Goal: Task Accomplishment & Management: Manage account settings

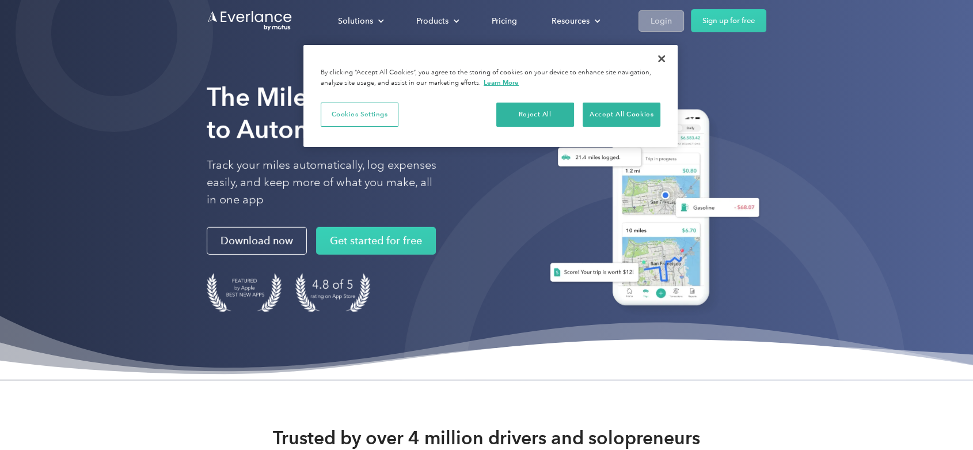
click at [659, 21] on div "Login" at bounding box center [661, 21] width 21 height 14
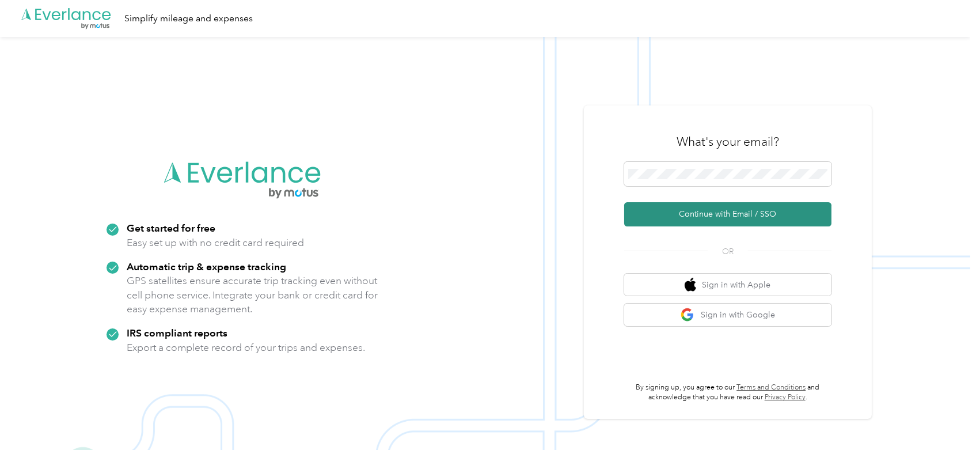
click at [728, 216] on button "Continue with Email / SSO" at bounding box center [727, 214] width 207 height 24
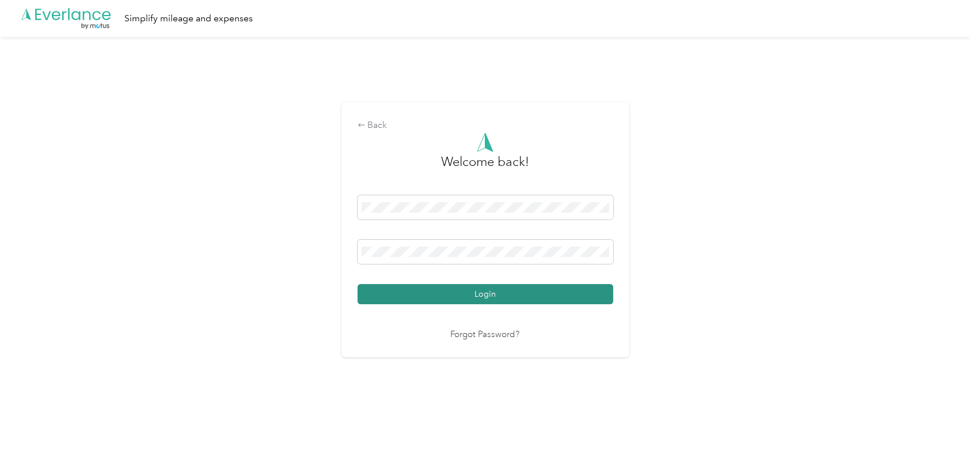
click at [502, 294] on button "Login" at bounding box center [486, 294] width 256 height 20
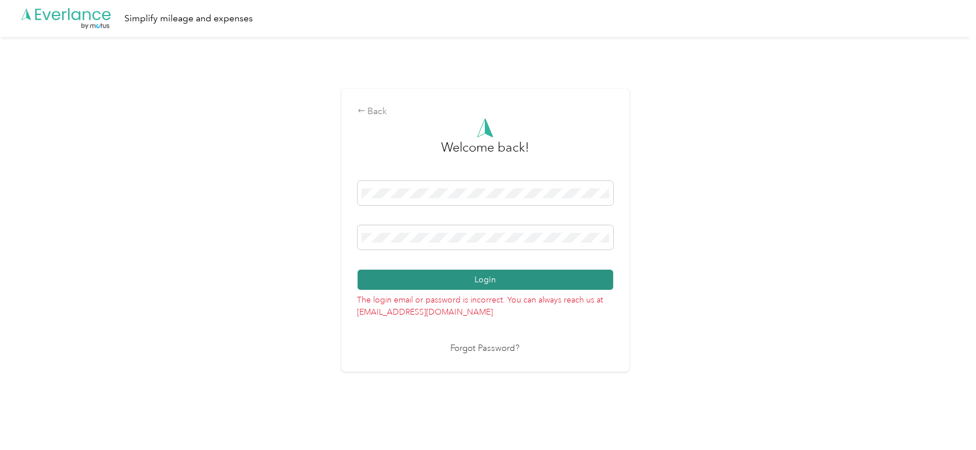
click at [443, 279] on button "Login" at bounding box center [486, 279] width 256 height 20
click at [440, 279] on button "Login" at bounding box center [486, 279] width 256 height 20
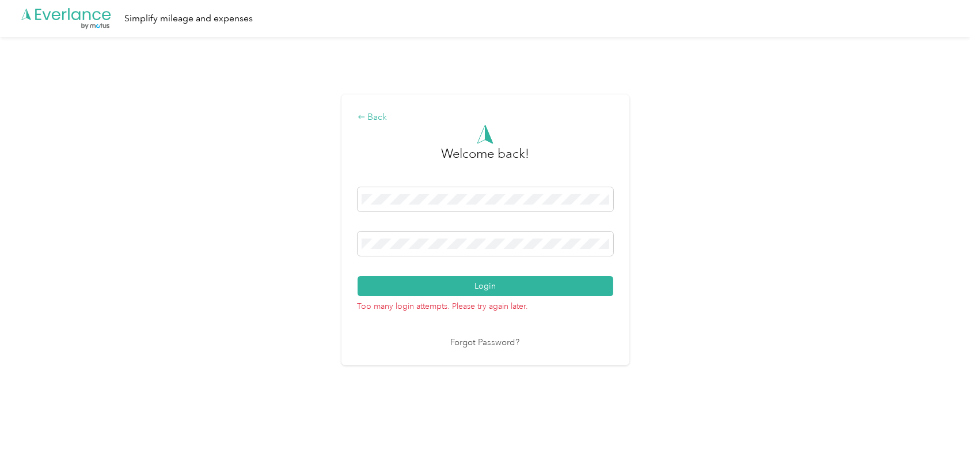
click at [373, 119] on div "Back" at bounding box center [486, 118] width 256 height 14
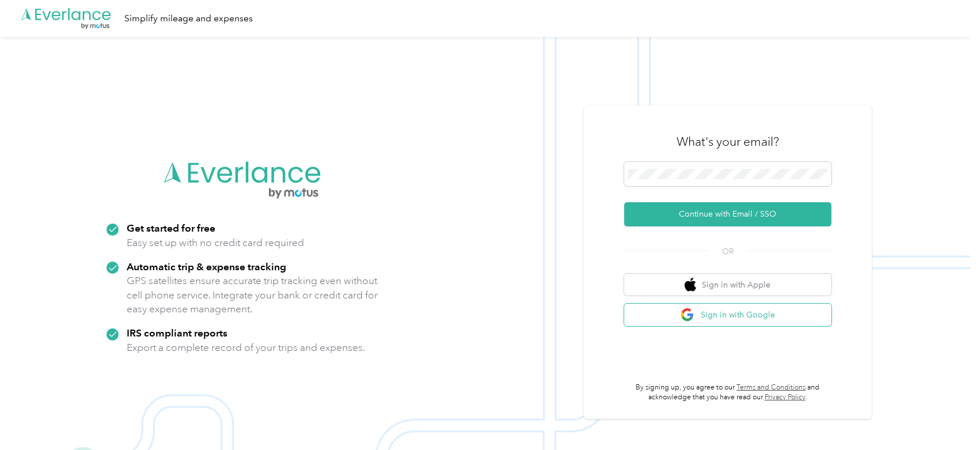
click at [743, 321] on button "Sign in with Google" at bounding box center [727, 314] width 207 height 22
click at [737, 319] on button "Sign in with Google" at bounding box center [727, 314] width 207 height 22
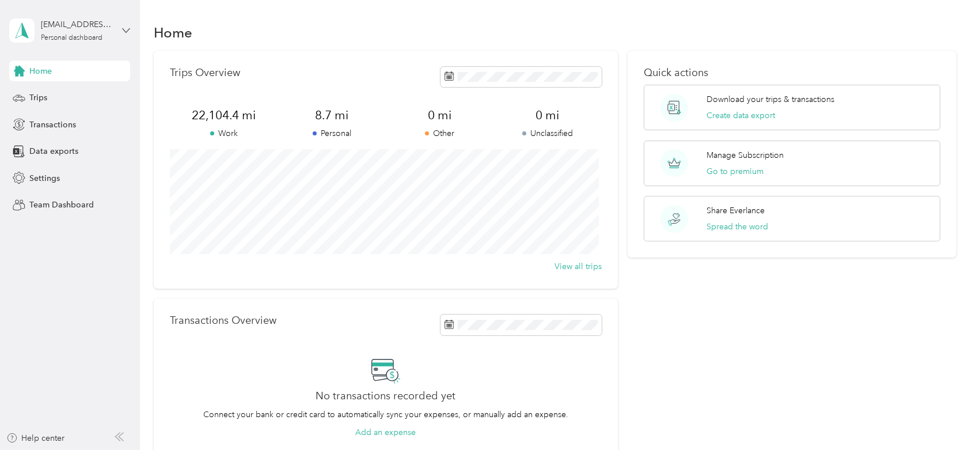
click at [125, 30] on icon at bounding box center [126, 30] width 8 height 8
click at [62, 283] on aside "[EMAIL_ADDRESS][DOMAIN_NAME] Personal dashboard Home Trips Transactions Data ex…" at bounding box center [70, 225] width 140 height 450
click at [45, 174] on span "Settings" at bounding box center [44, 178] width 31 height 12
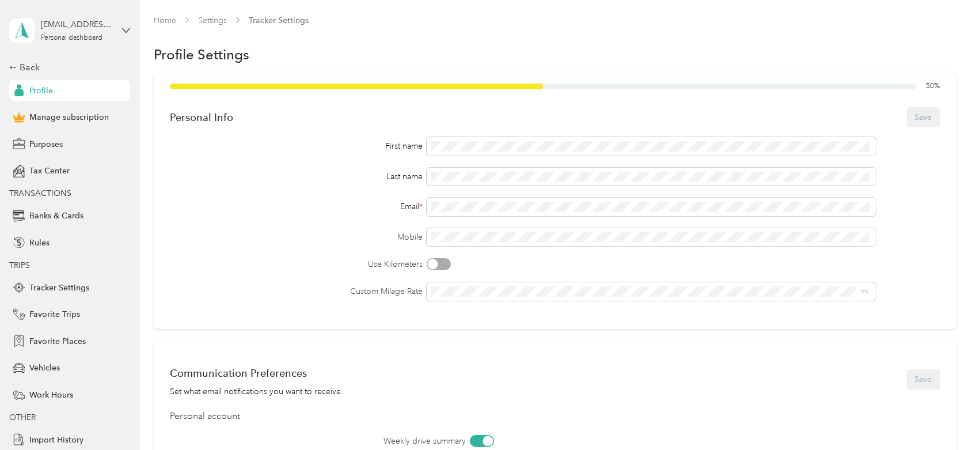
click at [280, 262] on label "Use Kilometers" at bounding box center [296, 264] width 253 height 12
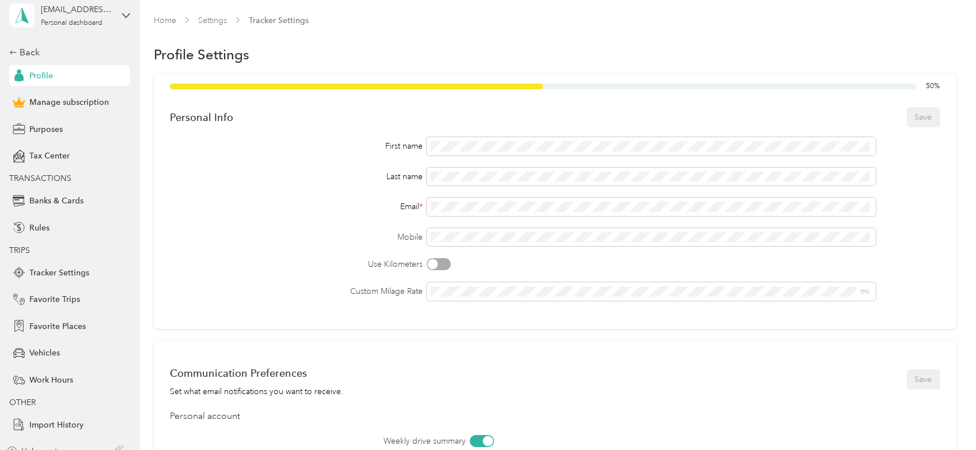
scroll to position [28, 0]
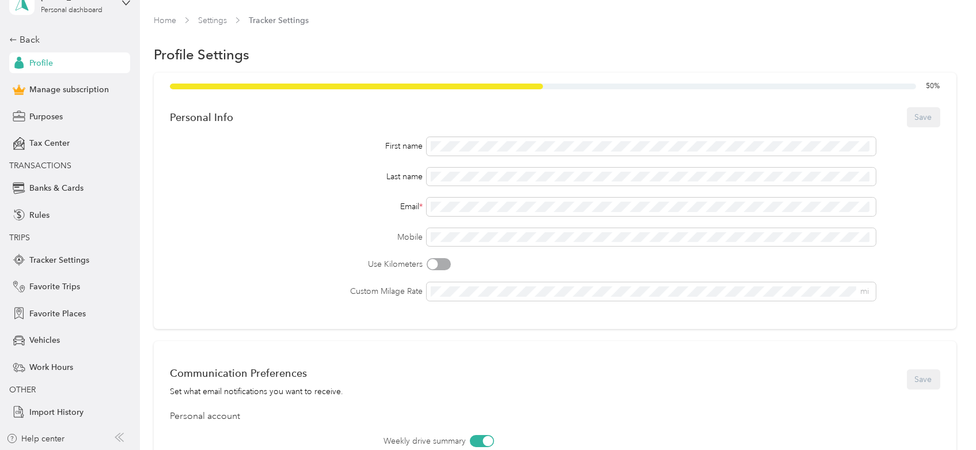
click at [20, 236] on span "TRIPS" at bounding box center [19, 238] width 21 height 10
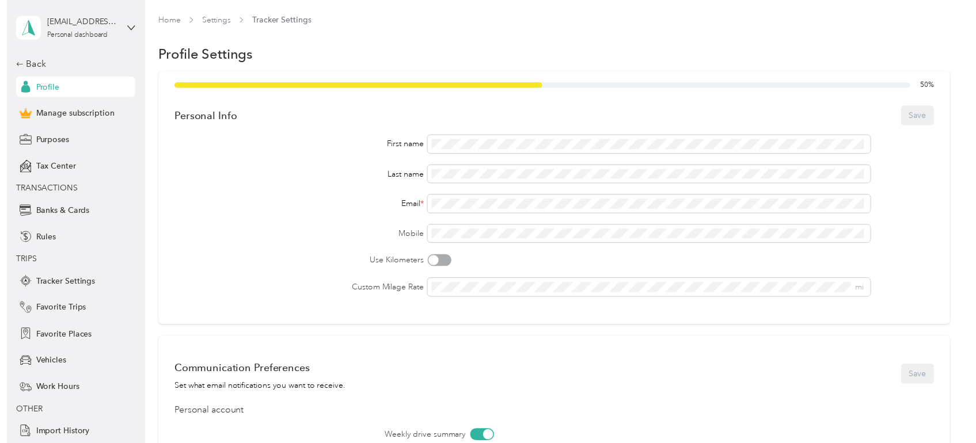
scroll to position [0, 0]
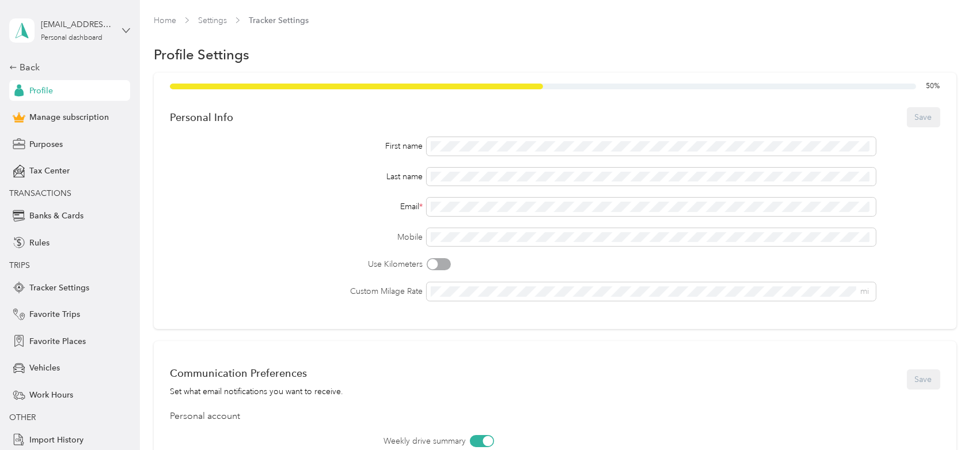
click at [122, 29] on icon at bounding box center [126, 30] width 8 height 8
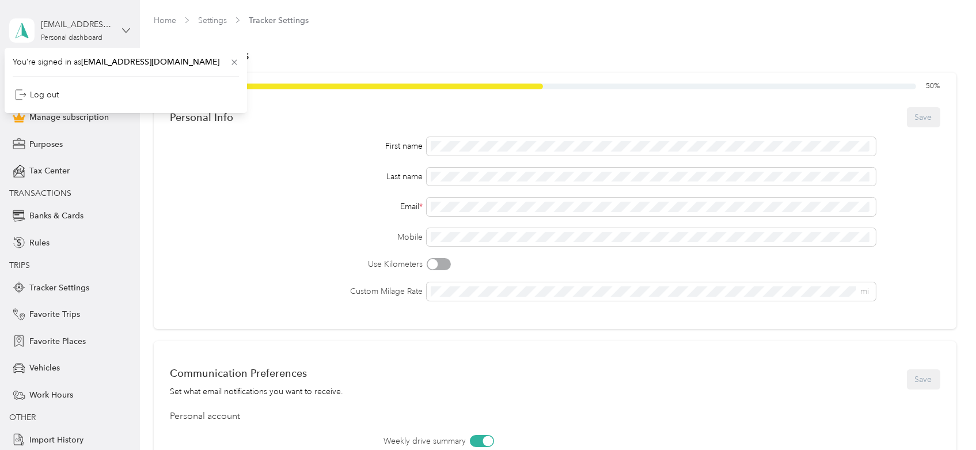
click at [122, 29] on icon at bounding box center [126, 30] width 8 height 8
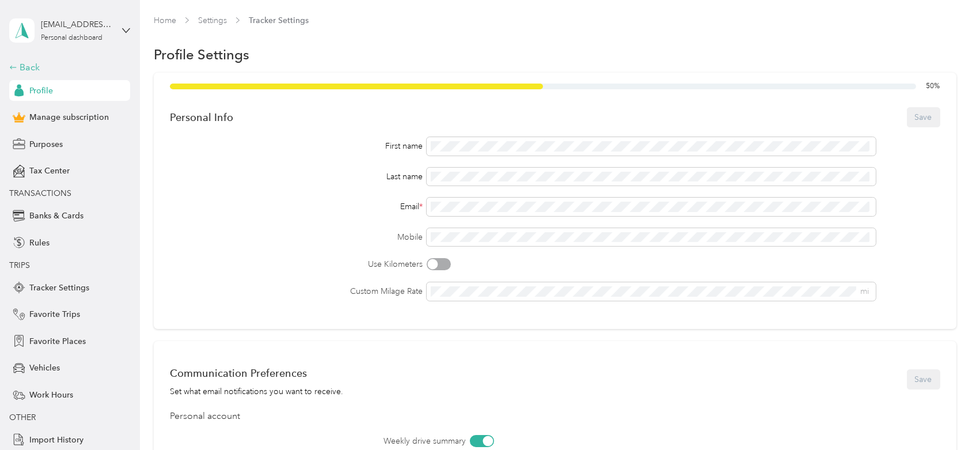
click at [23, 70] on div "Back" at bounding box center [66, 67] width 115 height 14
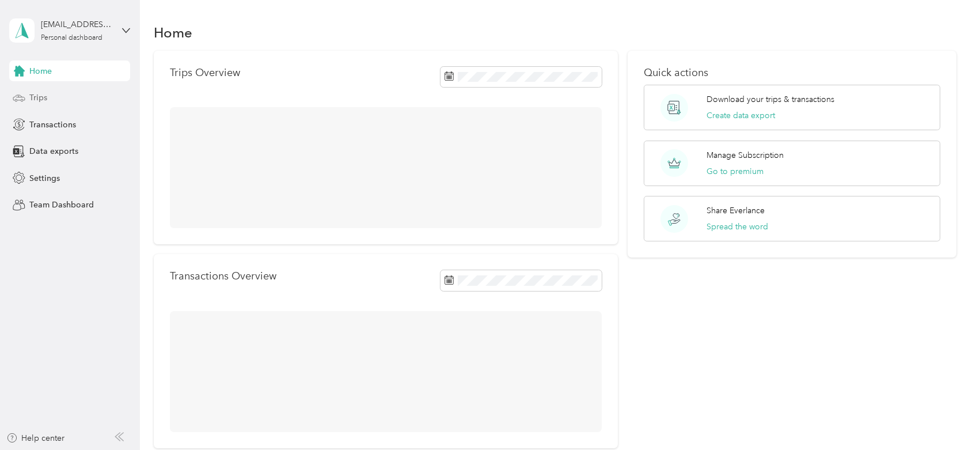
click at [38, 95] on span "Trips" at bounding box center [38, 98] width 18 height 12
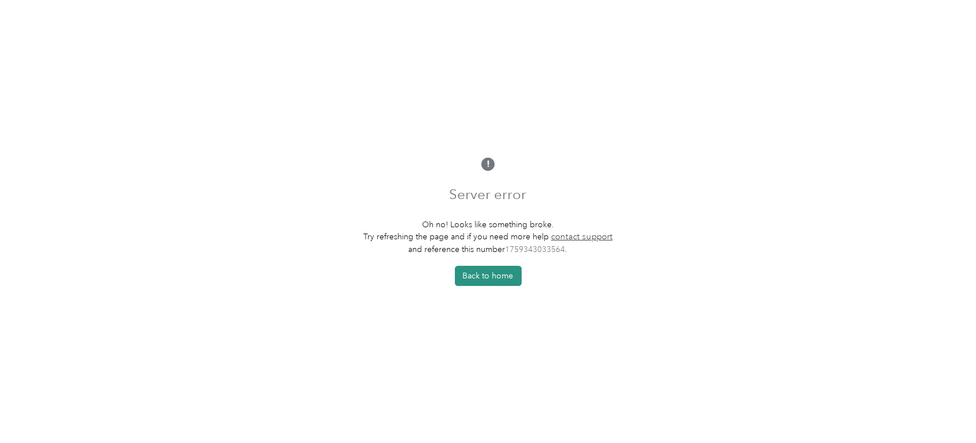
click at [489, 279] on button "Back to home" at bounding box center [488, 276] width 67 height 20
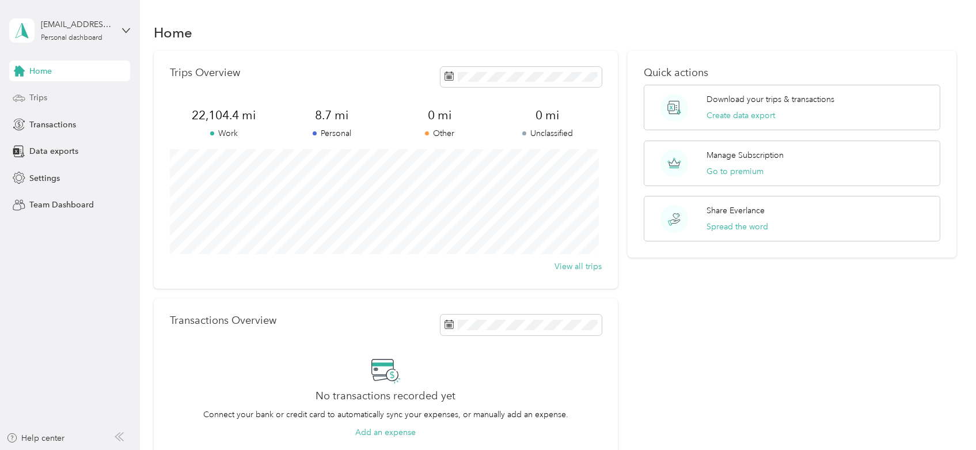
click at [37, 98] on span "Trips" at bounding box center [38, 98] width 18 height 12
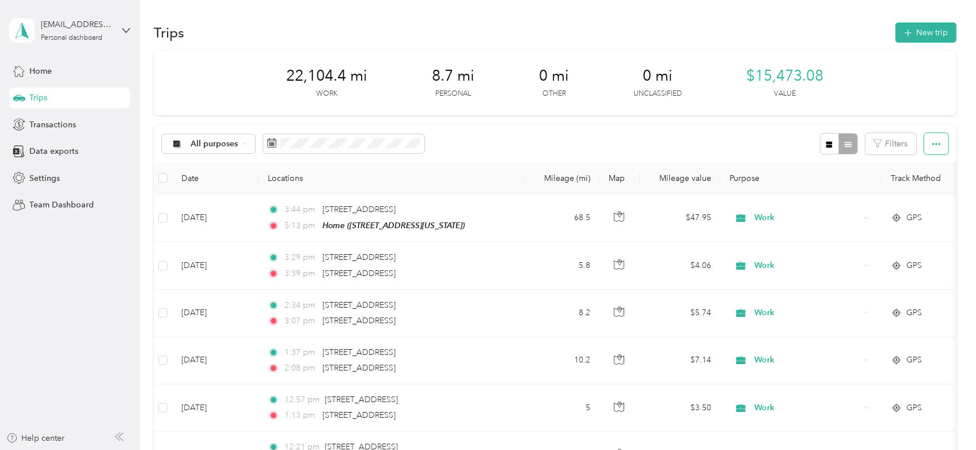
click at [932, 142] on icon "button" at bounding box center [936, 144] width 8 height 8
click at [892, 142] on button "Filters" at bounding box center [890, 143] width 51 height 21
click at [829, 271] on div "Home" at bounding box center [854, 265] width 82 height 12
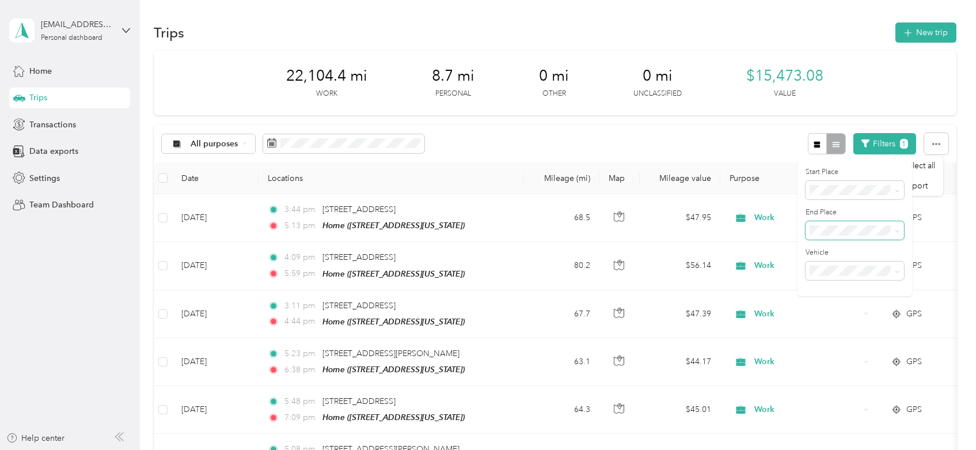
click at [895, 226] on span at bounding box center [897, 230] width 5 height 10
click at [896, 232] on icon at bounding box center [897, 231] width 5 height 5
click at [853, 252] on div "Anywhere" at bounding box center [854, 251] width 82 height 12
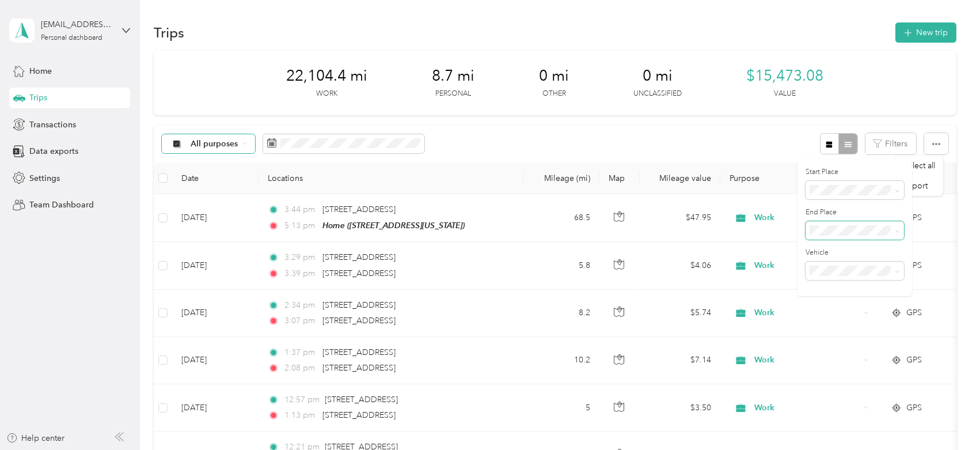
click at [244, 143] on icon at bounding box center [244, 143] width 5 height 5
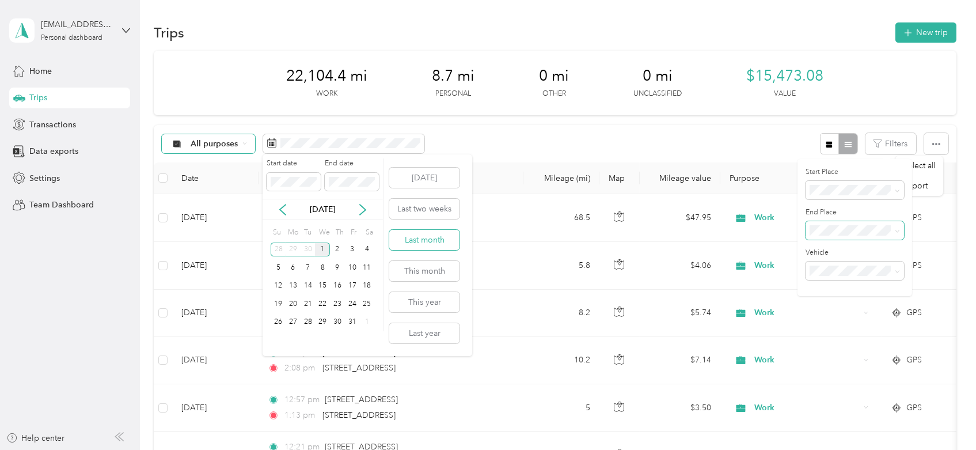
click at [420, 241] on button "Last month" at bounding box center [424, 240] width 70 height 20
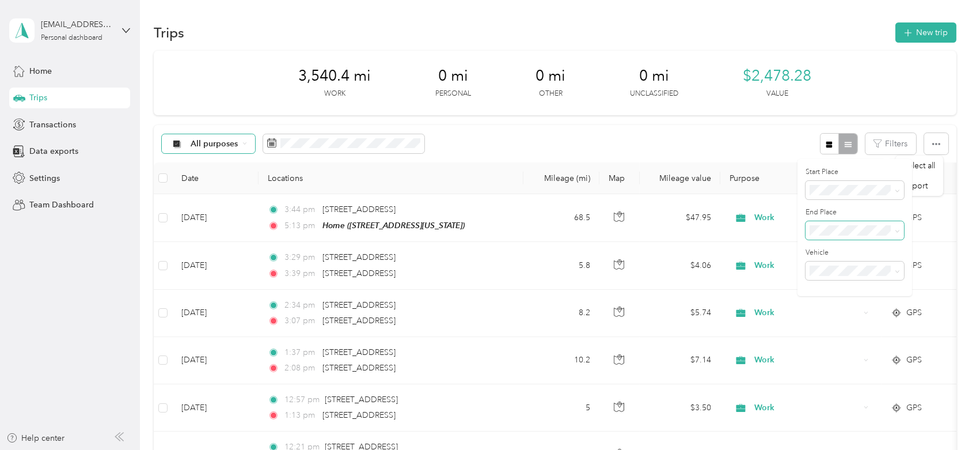
click at [78, 367] on aside "[EMAIL_ADDRESS][DOMAIN_NAME] Personal dashboard Home Trips Transactions Data ex…" at bounding box center [70, 225] width 140 height 450
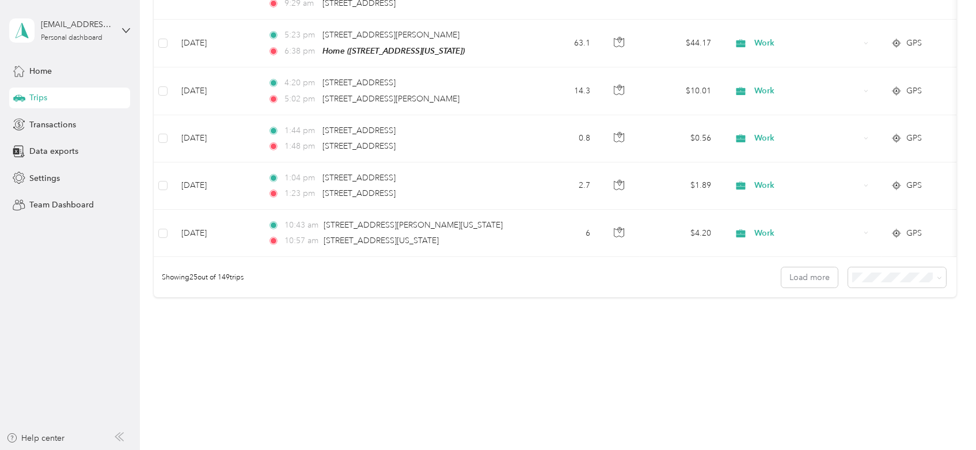
scroll to position [1135, 0]
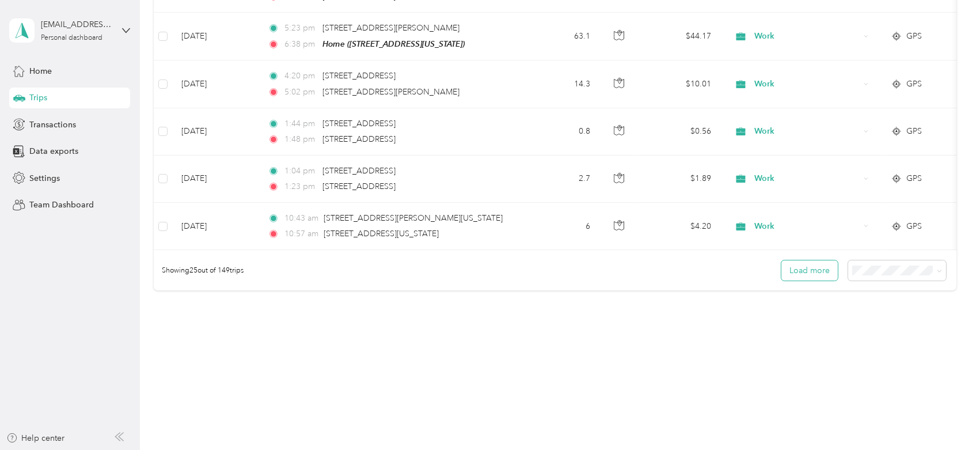
click at [820, 273] on button "Load more" at bounding box center [809, 270] width 56 height 20
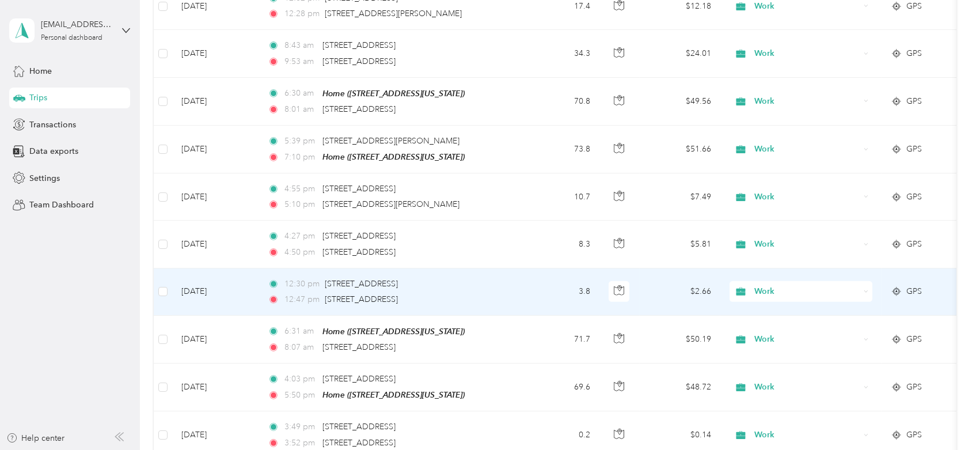
scroll to position [2316, 0]
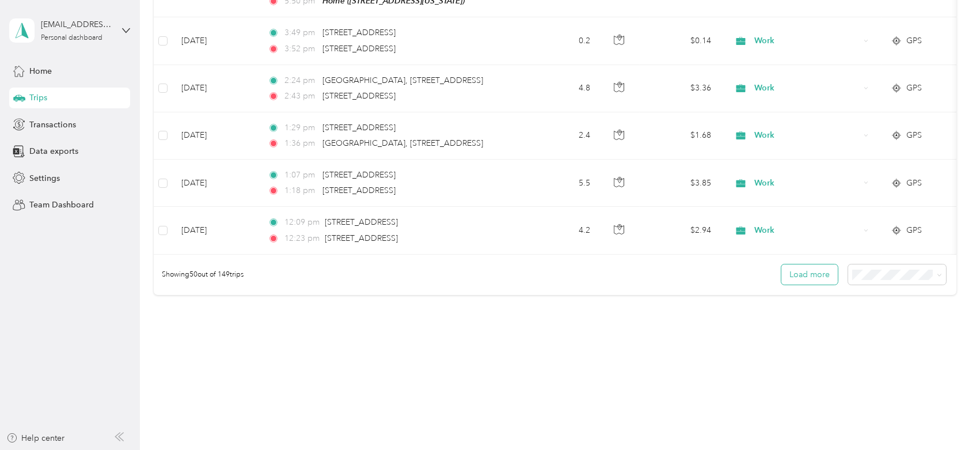
click at [820, 273] on button "Load more" at bounding box center [809, 274] width 56 height 20
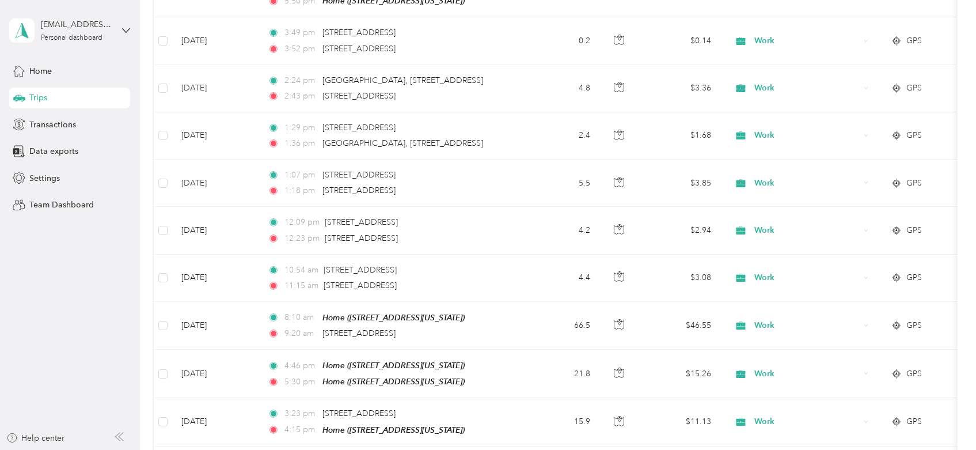
scroll to position [2709, 0]
